Goal: Find specific page/section: Find specific page/section

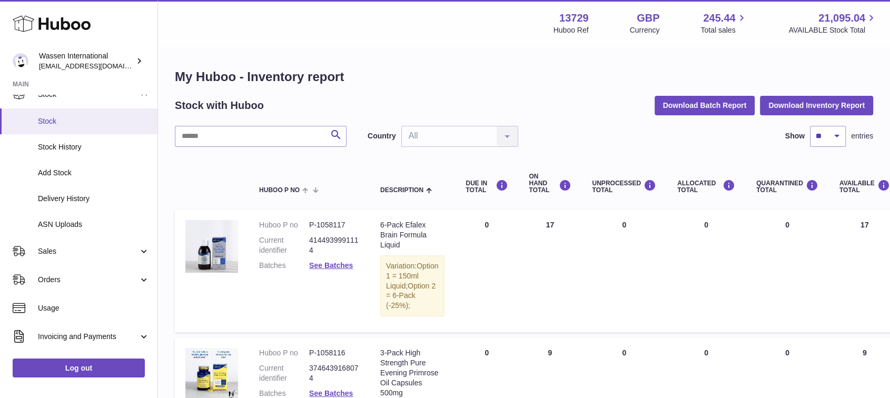
scroll to position [72, 0]
click at [53, 245] on link "Sales" at bounding box center [79, 251] width 158 height 28
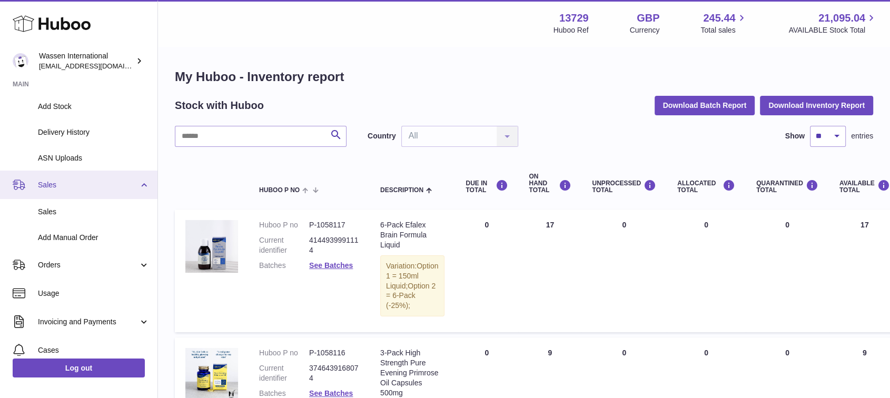
scroll to position [139, 0]
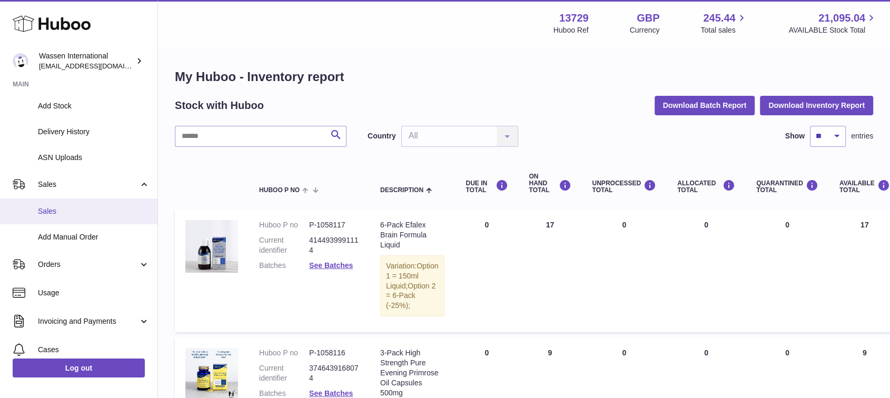
click at [47, 210] on span "Sales" at bounding box center [94, 212] width 112 height 10
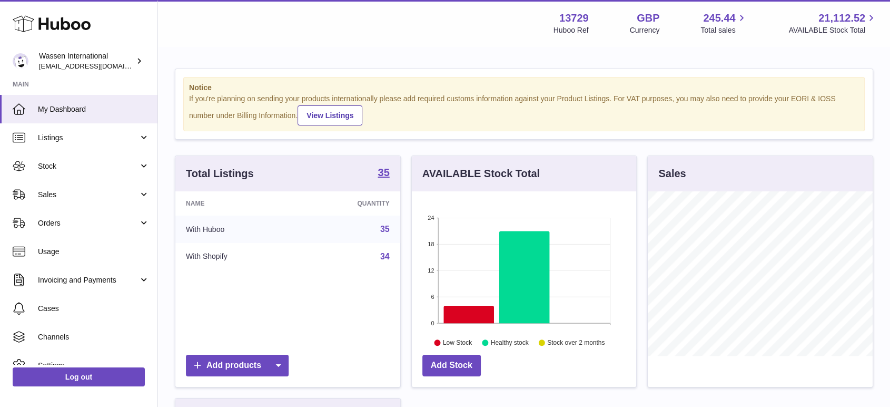
scroll to position [164, 224]
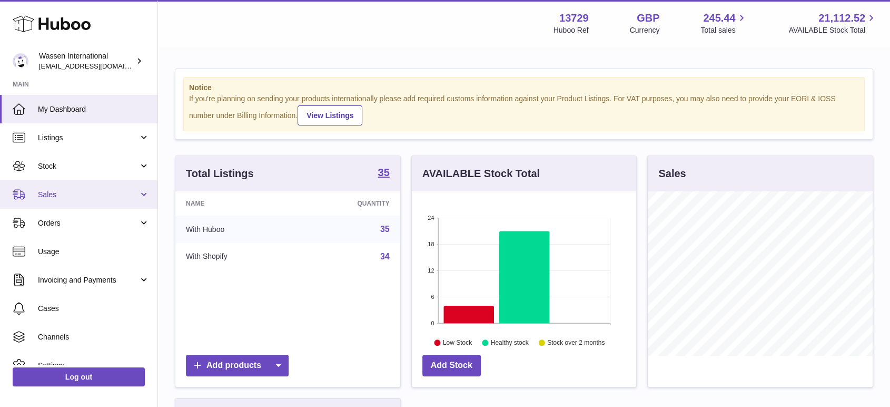
click at [65, 199] on span "Sales" at bounding box center [88, 195] width 101 height 10
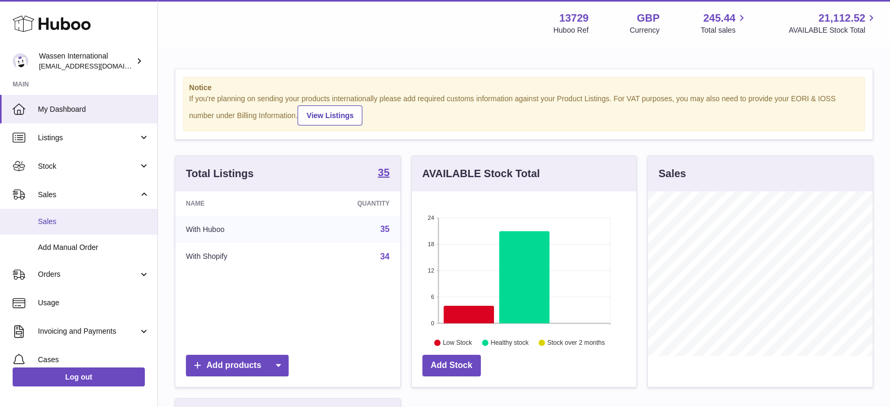
click at [47, 222] on span "Sales" at bounding box center [94, 222] width 112 height 10
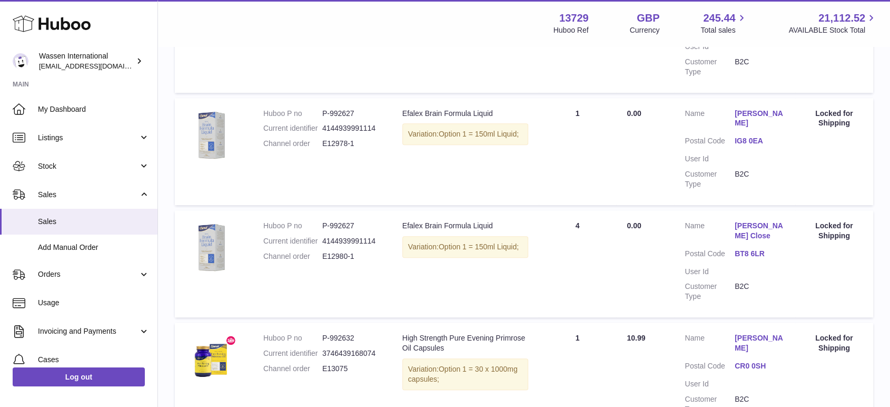
scroll to position [637, 0]
